Goal: Transaction & Acquisition: Book appointment/travel/reservation

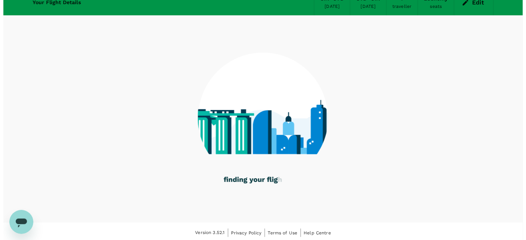
scroll to position [39, 0]
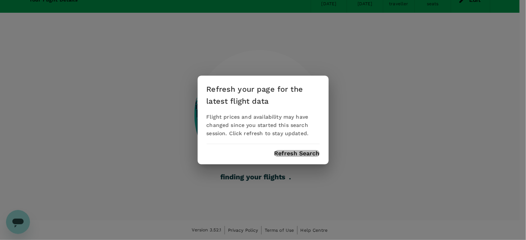
click at [309, 153] on button "Refresh Search" at bounding box center [297, 153] width 45 height 7
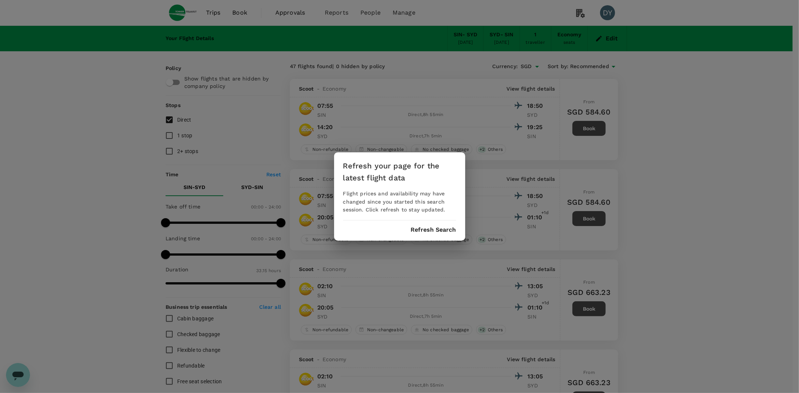
click at [432, 230] on button "Refresh Search" at bounding box center [433, 230] width 45 height 7
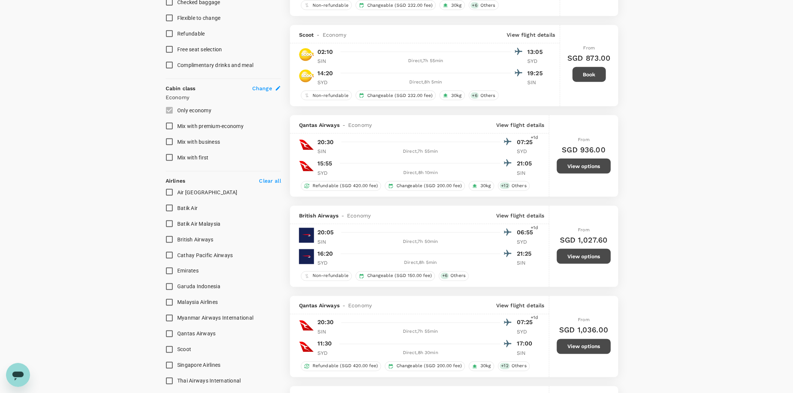
scroll to position [333, 0]
click at [520, 184] on div "Refundable (SGD 420.00 fee) Changeable (SGD 200.00 fee) 30kg + 12 Others" at bounding box center [419, 184] width 259 height 11
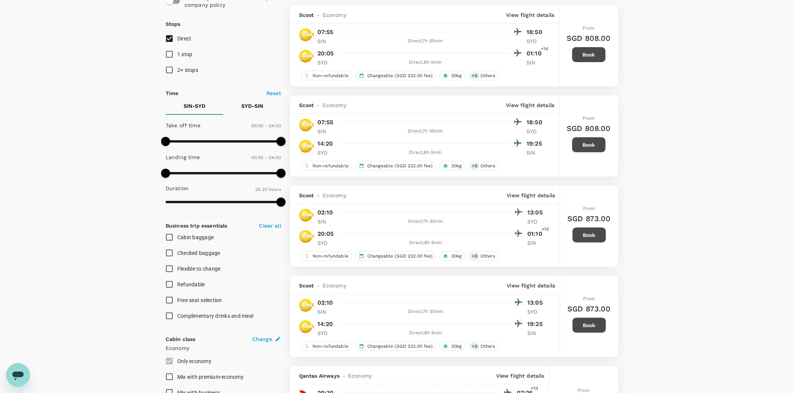
scroll to position [0, 0]
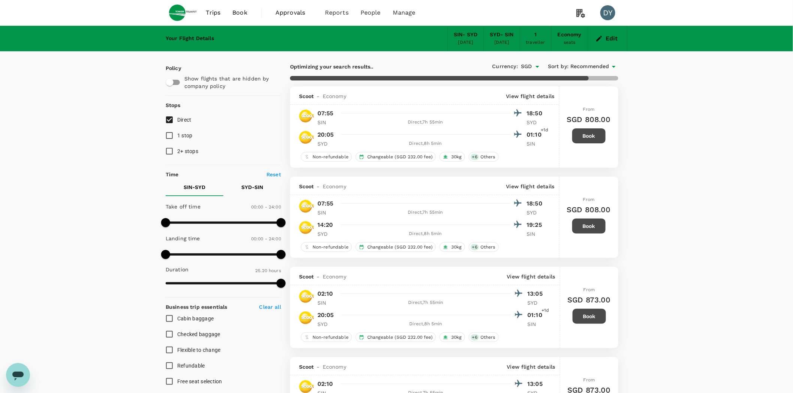
type input "1995"
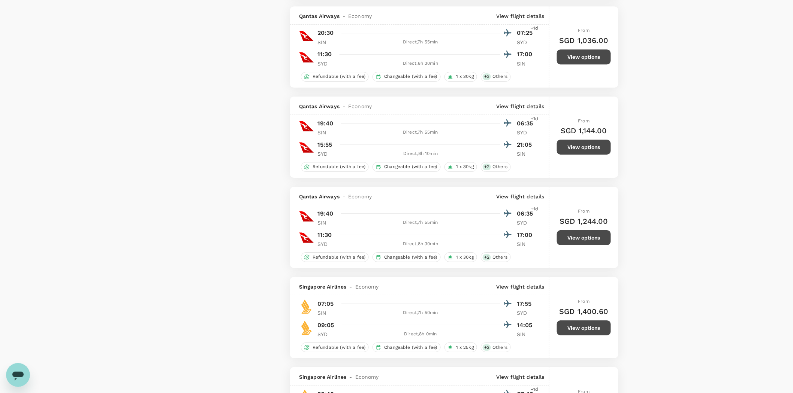
scroll to position [957, 0]
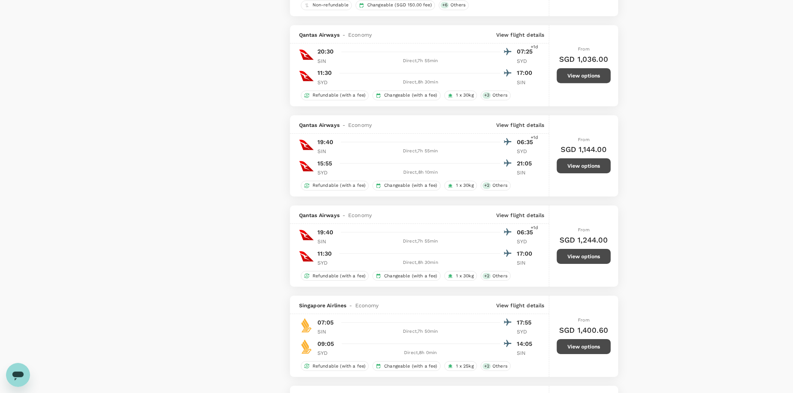
click at [533, 93] on div "Qantas Airways - Economy View flight details 20:30 07:25 +1d SIN Direct , 7h 55…" at bounding box center [419, 65] width 259 height 81
click at [578, 74] on button "View options" at bounding box center [584, 75] width 54 height 15
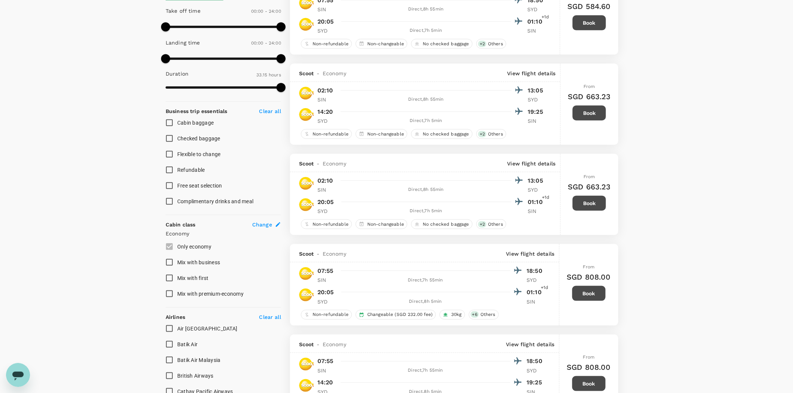
scroll to position [0, 0]
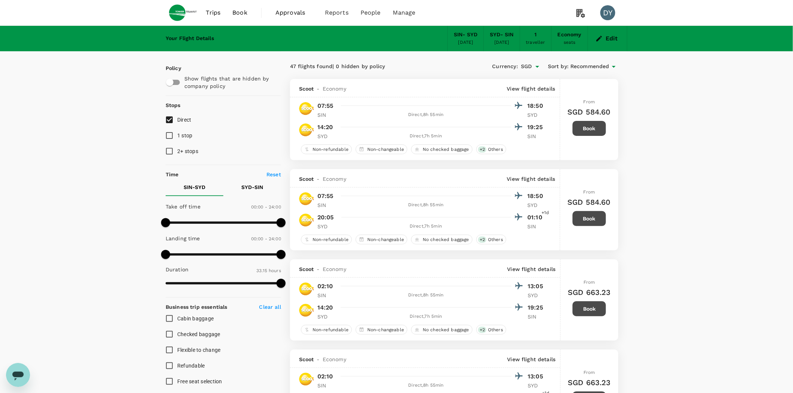
click at [599, 40] on icon "button" at bounding box center [600, 39] width 6 height 6
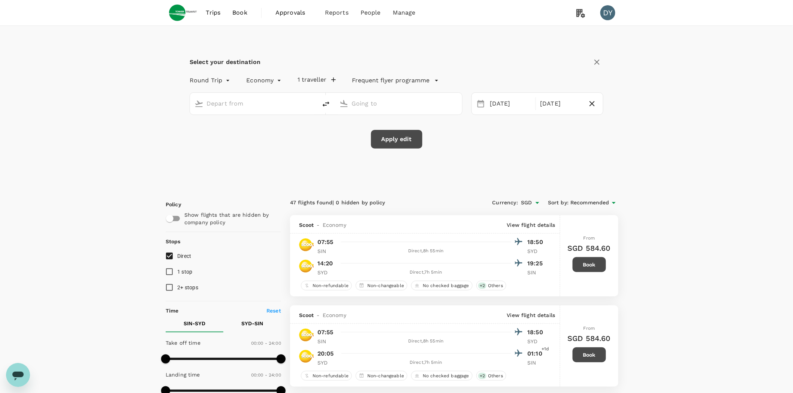
type input "Singapore Changi (SIN)"
type input "[PERSON_NAME][GEOGRAPHIC_DATA][PERSON_NAME] (SYD)"
click at [517, 103] on div "[DATE]" at bounding box center [510, 104] width 47 height 15
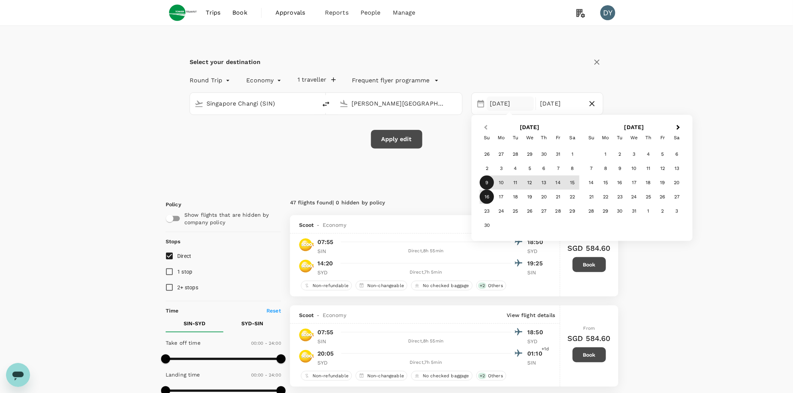
click at [486, 124] on button "Previous Month" at bounding box center [485, 128] width 12 height 12
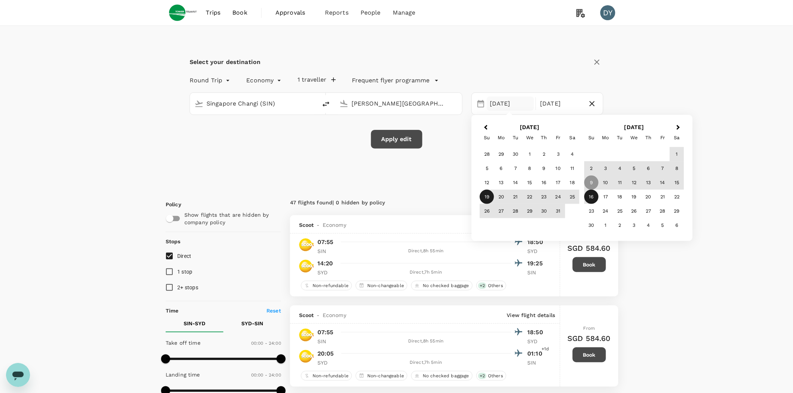
click at [483, 199] on div "19" at bounding box center [487, 197] width 14 height 14
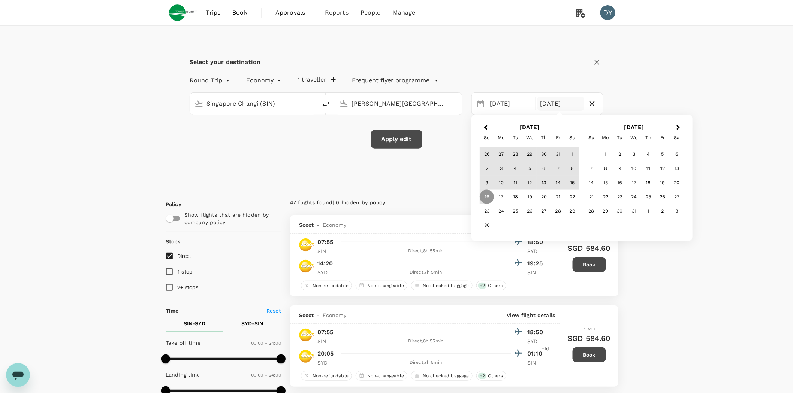
click at [486, 127] on span "Previous Month" at bounding box center [486, 127] width 0 height 9
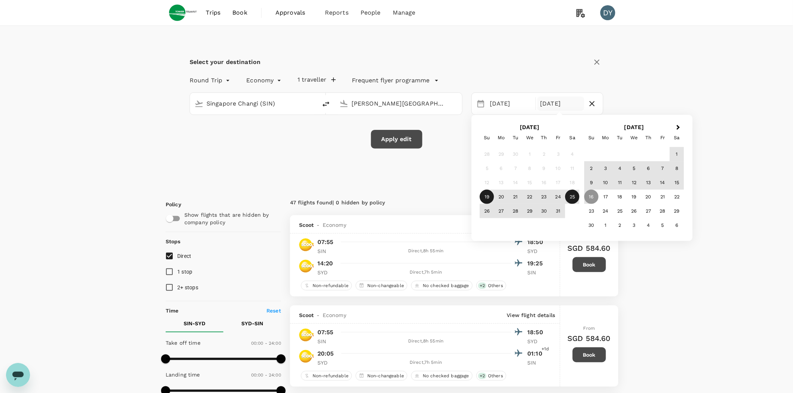
click at [572, 199] on div "25" at bounding box center [572, 197] width 14 height 14
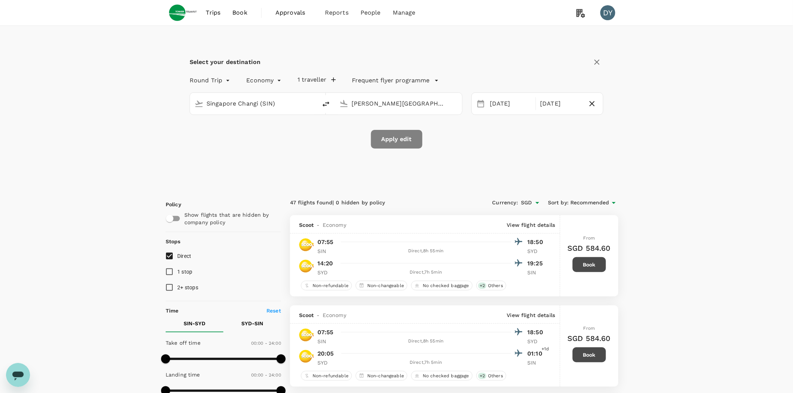
click at [413, 148] on button "Apply edit" at bounding box center [396, 139] width 51 height 19
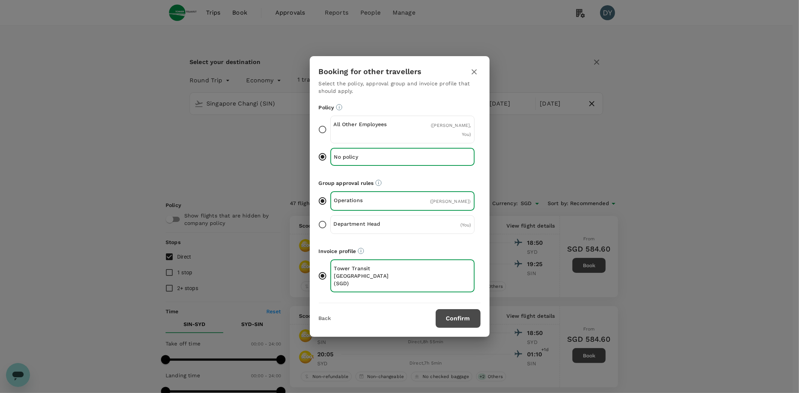
click at [472, 315] on button "Confirm" at bounding box center [458, 318] width 45 height 19
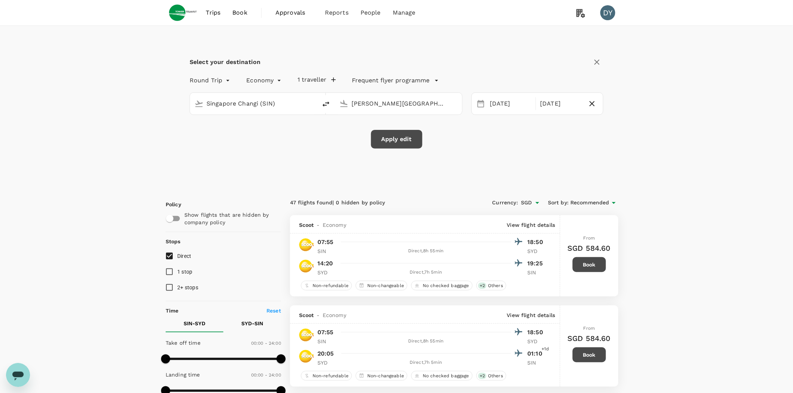
checkbox input "false"
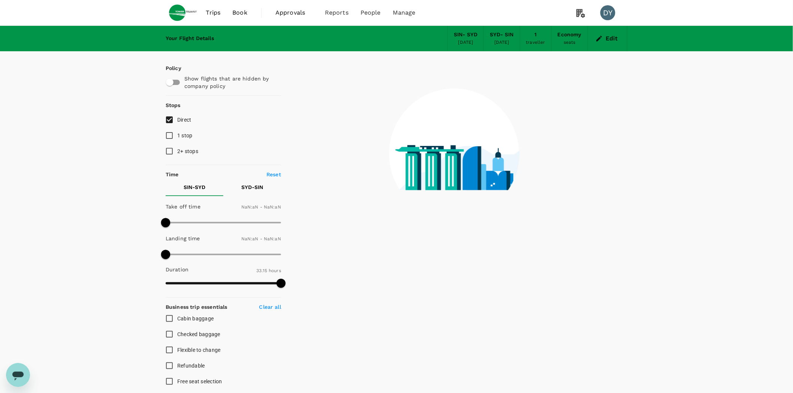
type input "1440"
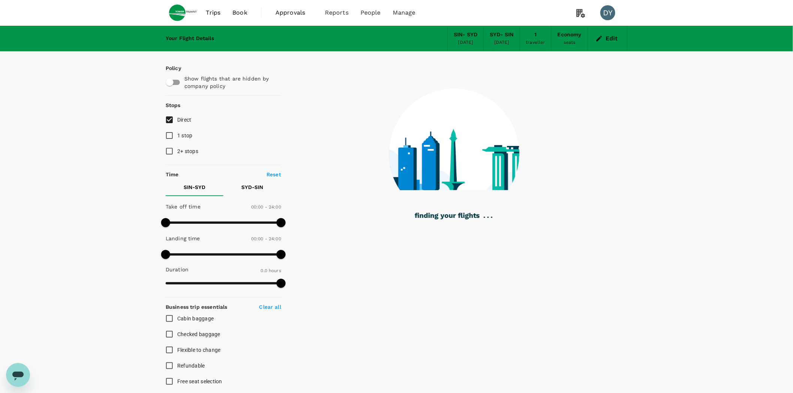
type input "1460"
checkbox input "true"
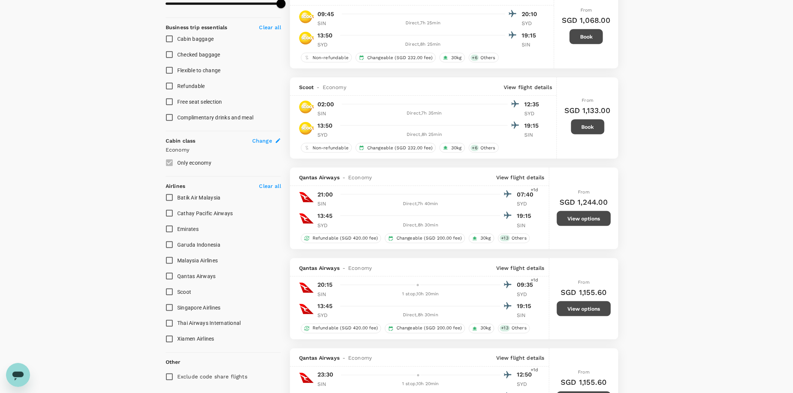
scroll to position [333, 0]
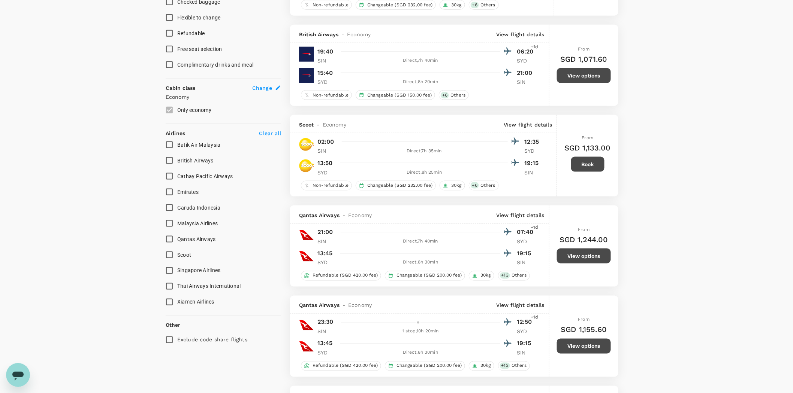
click at [574, 78] on button "View options" at bounding box center [584, 75] width 54 height 15
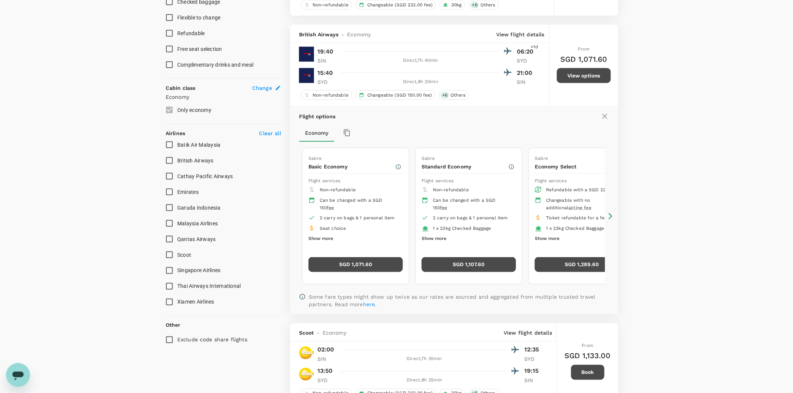
scroll to position [359, 0]
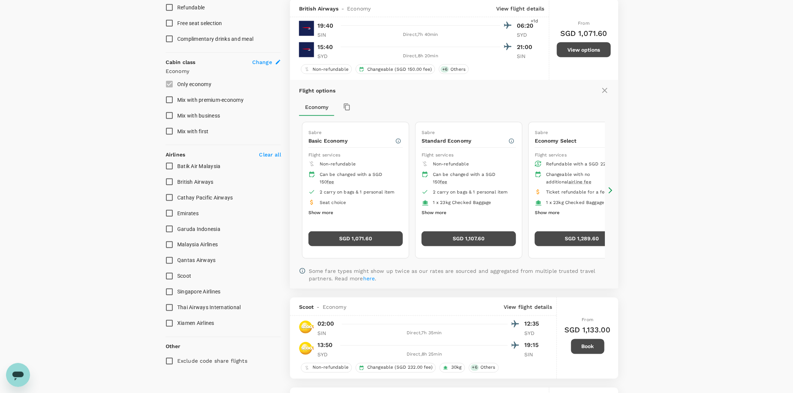
type input "2035"
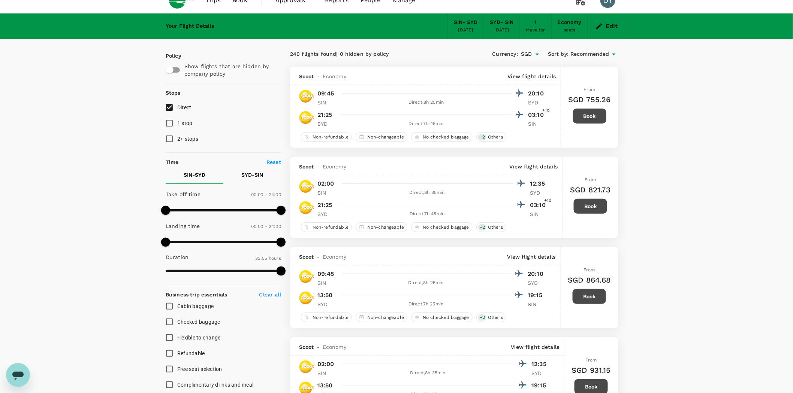
scroll to position [0, 0]
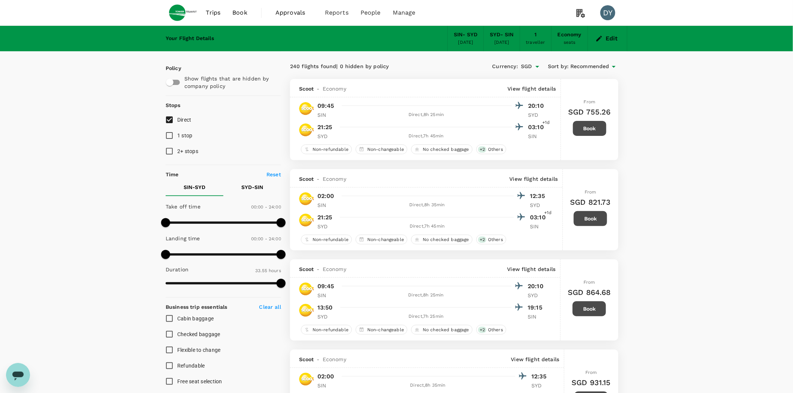
click at [600, 40] on icon "button" at bounding box center [598, 38] width 7 height 7
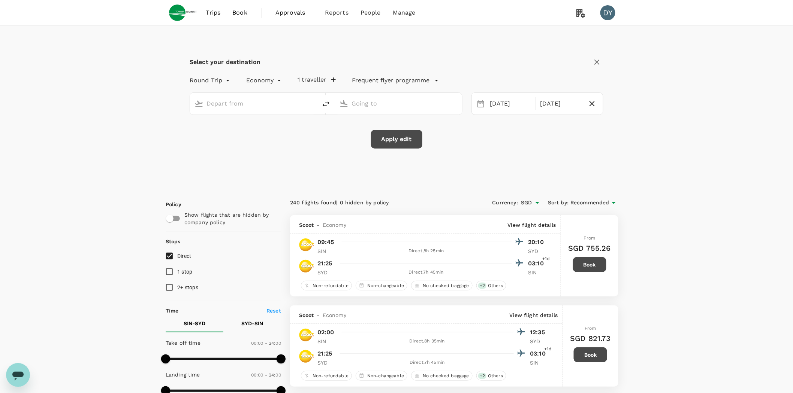
type input "Singapore Changi (SIN)"
type input "[PERSON_NAME][GEOGRAPHIC_DATA][PERSON_NAME] (SYD)"
click at [516, 106] on div "[DATE]" at bounding box center [510, 104] width 47 height 15
click at [594, 184] on div "9" at bounding box center [591, 183] width 14 height 14
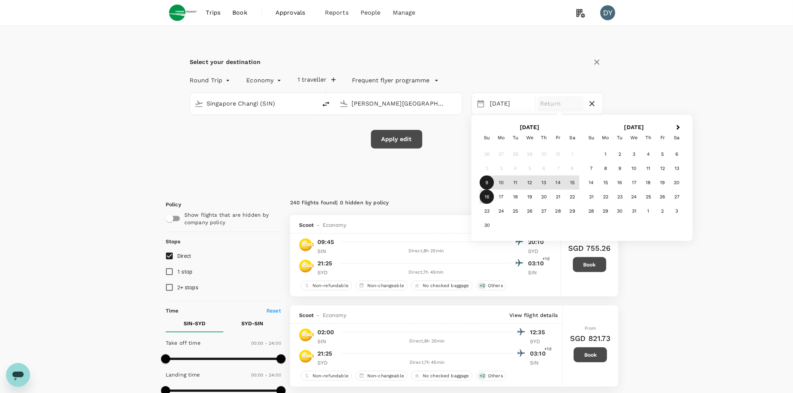
click at [489, 196] on div "16" at bounding box center [487, 197] width 14 height 14
click at [380, 140] on button "Apply edit" at bounding box center [396, 139] width 51 height 19
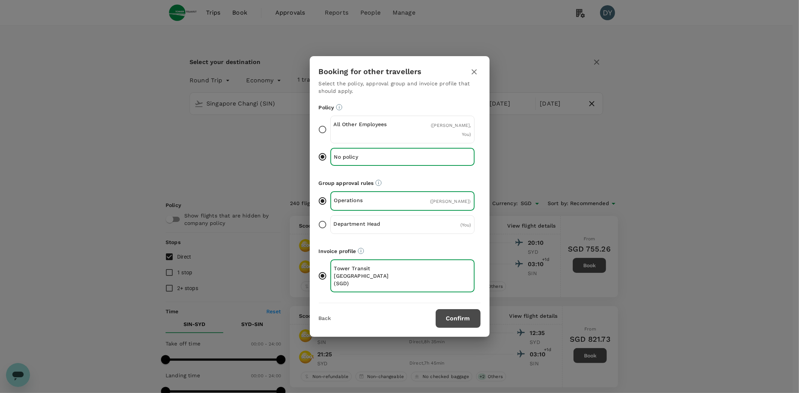
click at [456, 309] on button "Confirm" at bounding box center [458, 318] width 45 height 19
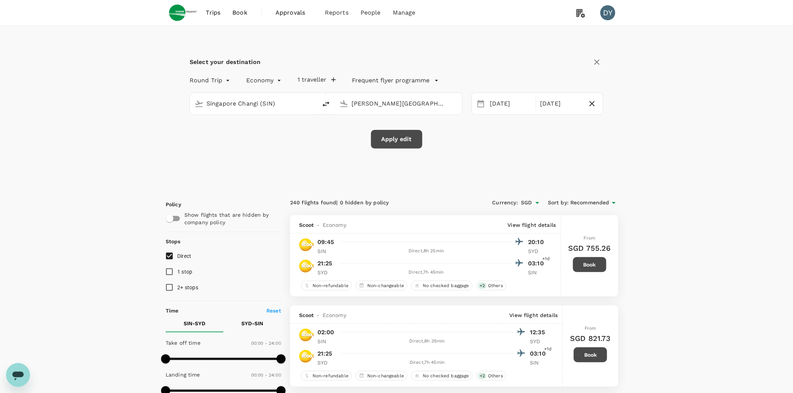
checkbox input "false"
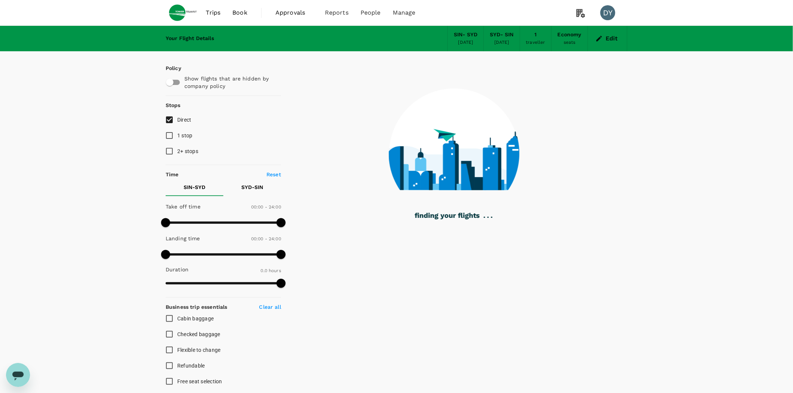
type input "1520"
checkbox input "true"
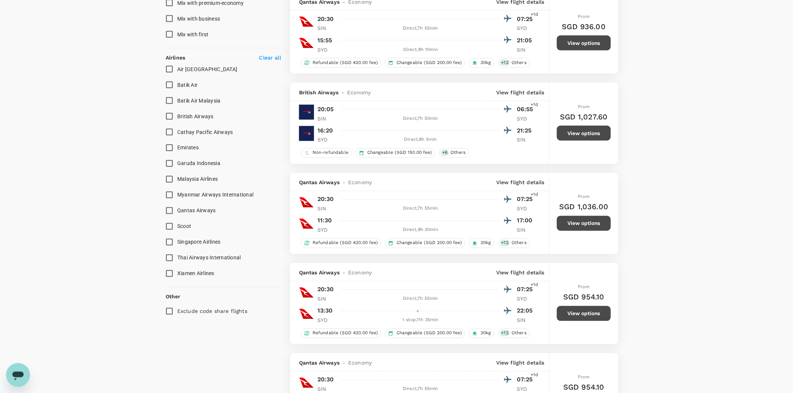
scroll to position [458, 0]
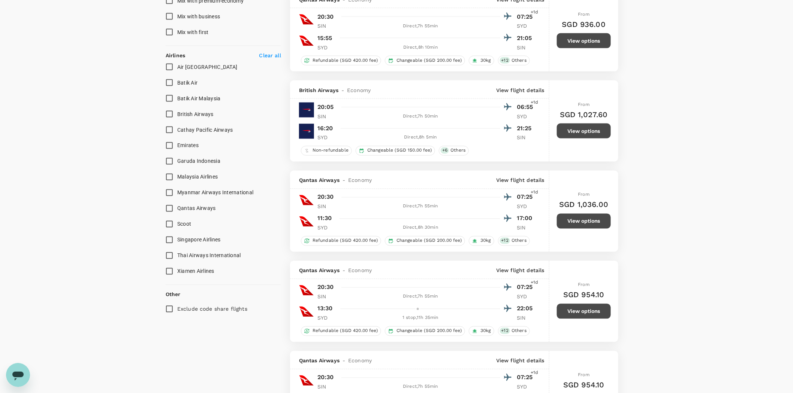
click at [582, 229] on button "View options" at bounding box center [584, 221] width 54 height 15
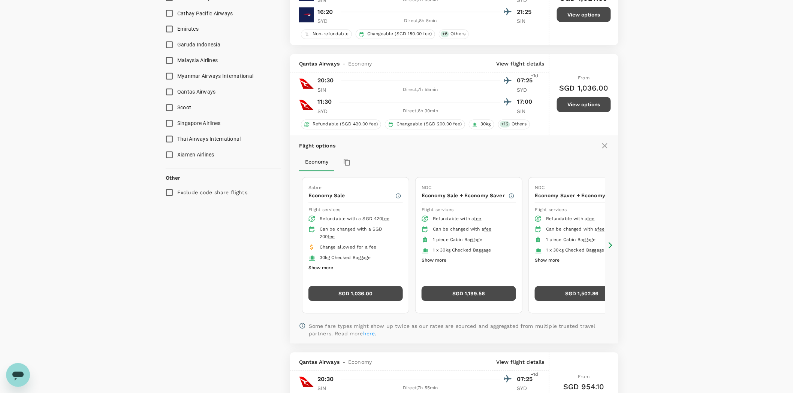
scroll to position [631, 0]
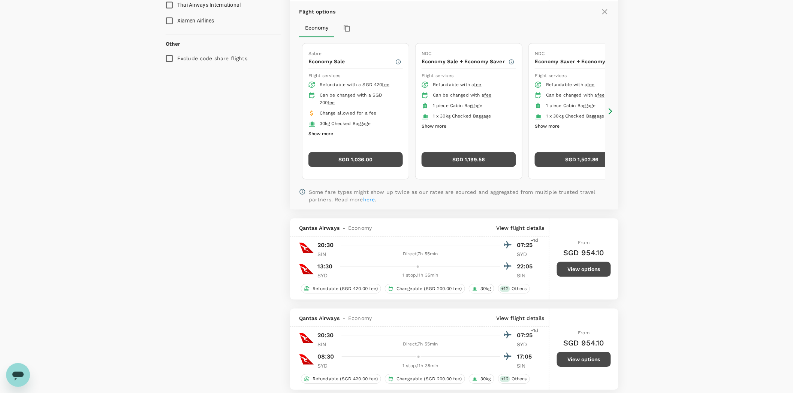
type input "1995"
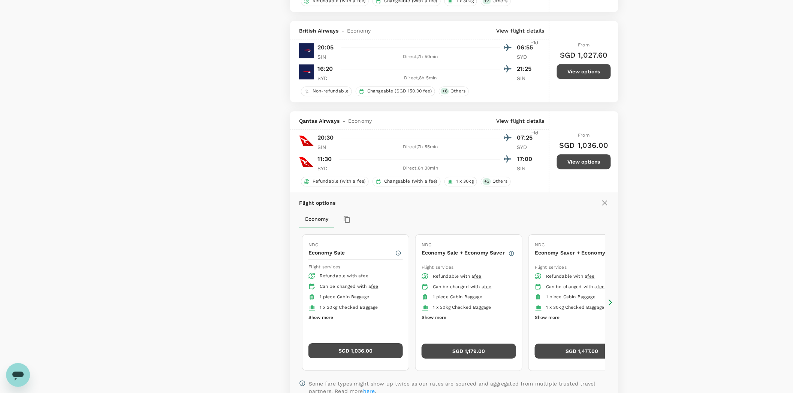
scroll to position [923, 0]
